Goal: Navigation & Orientation: Find specific page/section

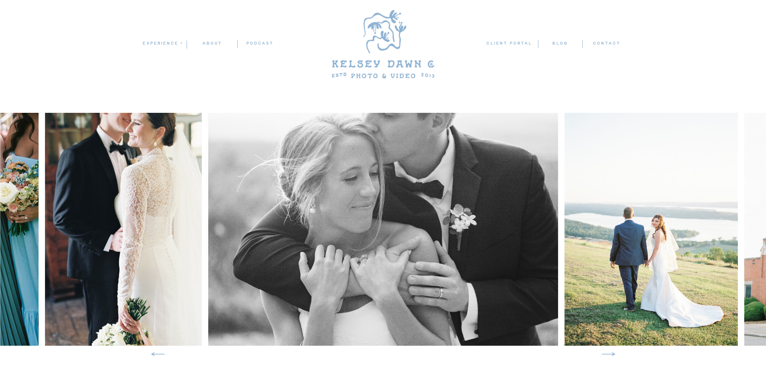
click at [176, 44] on nav "experience" at bounding box center [161, 43] width 39 height 7
click at [172, 51] on p "weddings" at bounding box center [164, 54] width 45 height 7
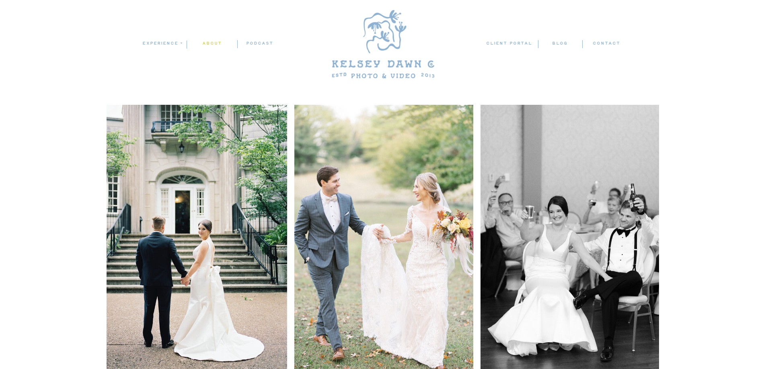
click at [212, 44] on nav "ABOUT" at bounding box center [212, 44] width 50 height 8
